Goal: Task Accomplishment & Management: Use online tool/utility

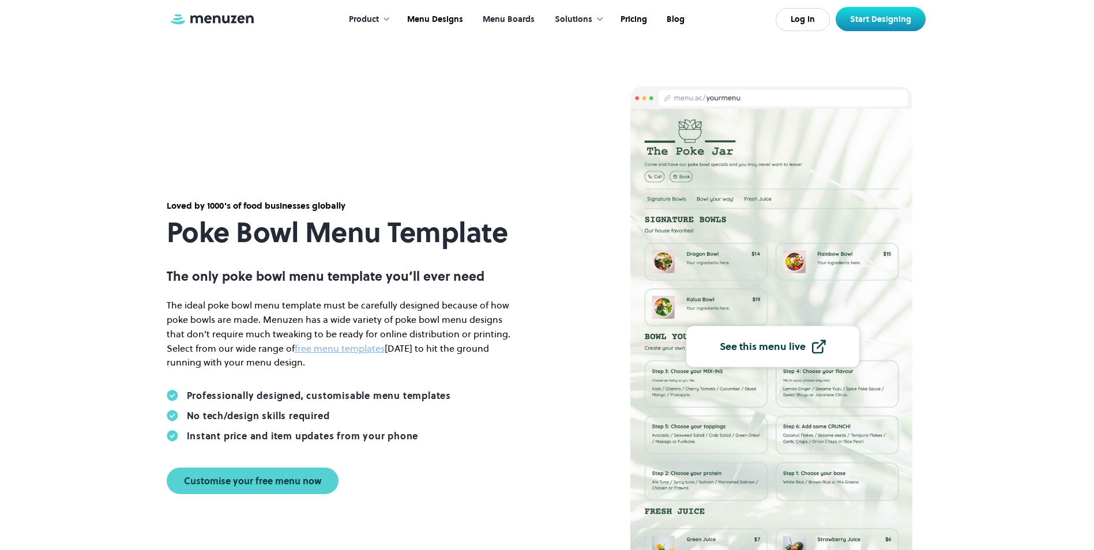
click at [524, 18] on link "Menu Boards" at bounding box center [508, 20] width 72 height 36
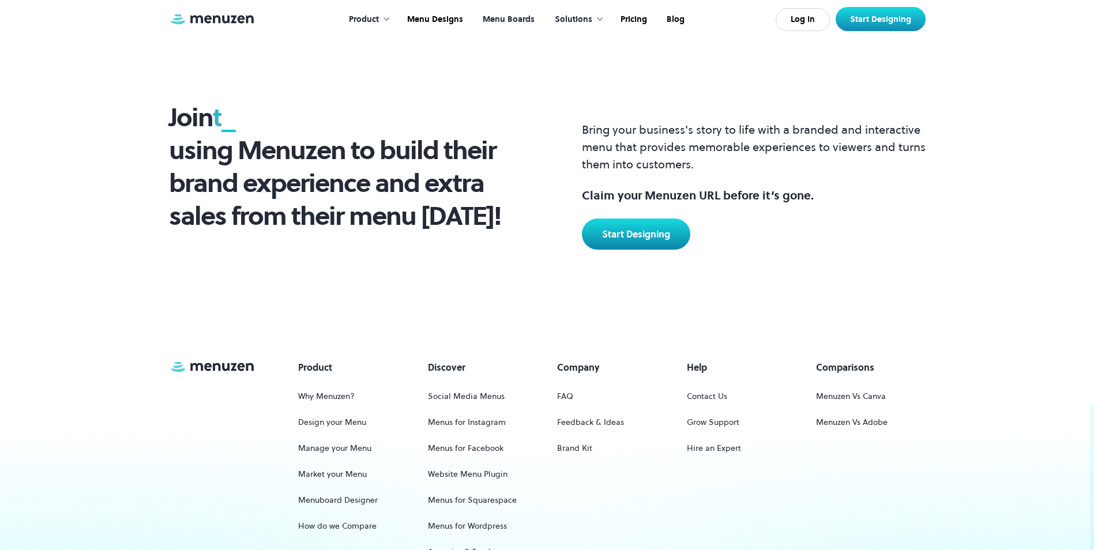
scroll to position [1499, 0]
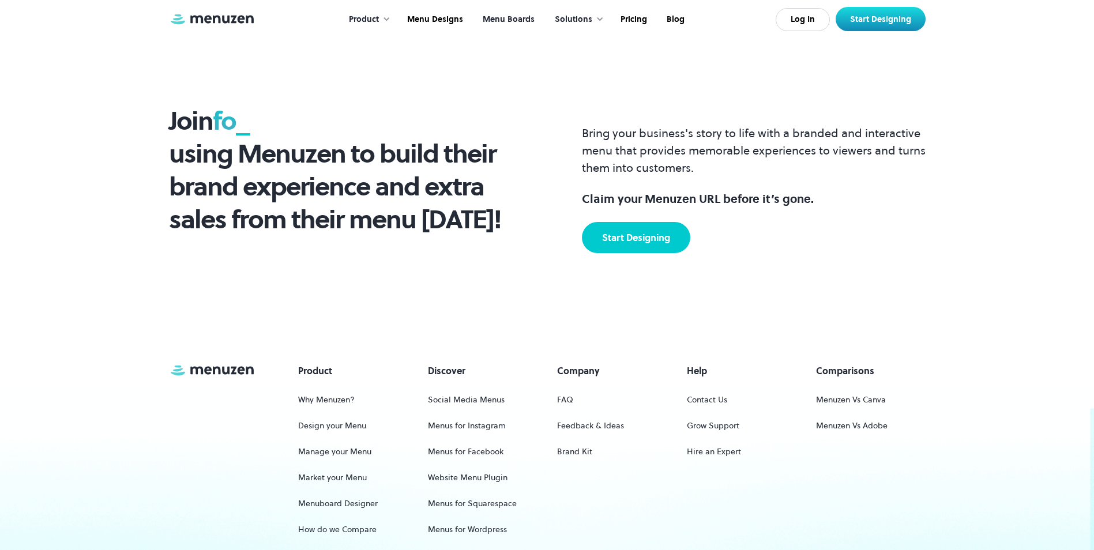
click at [657, 248] on link "Start Designing" at bounding box center [636, 237] width 108 height 31
